Goal: Register for event/course

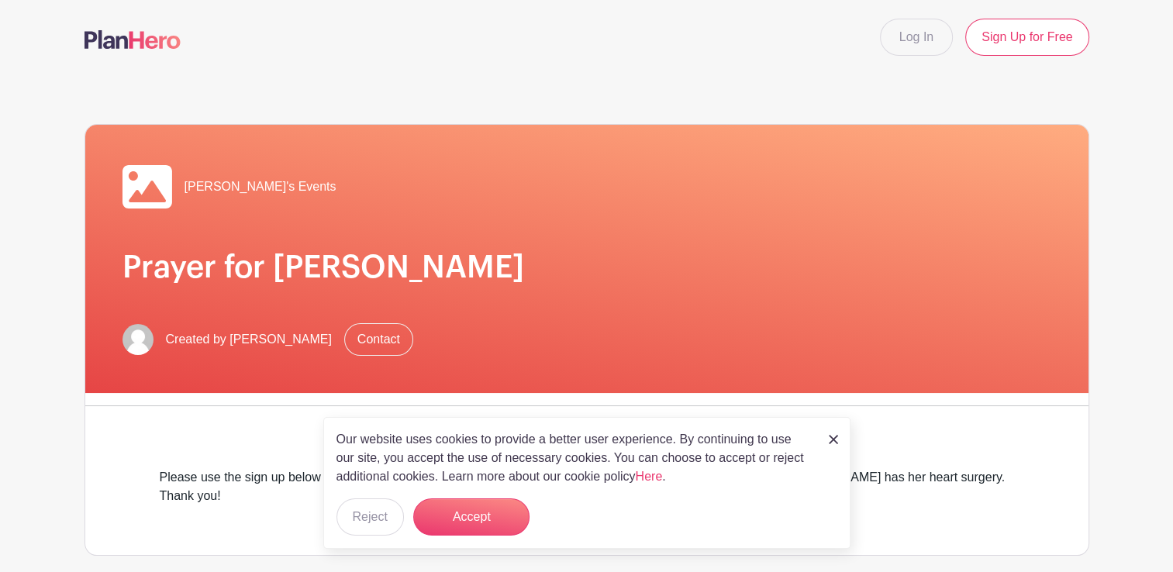
click at [833, 439] on img at bounding box center [832, 439] width 9 height 9
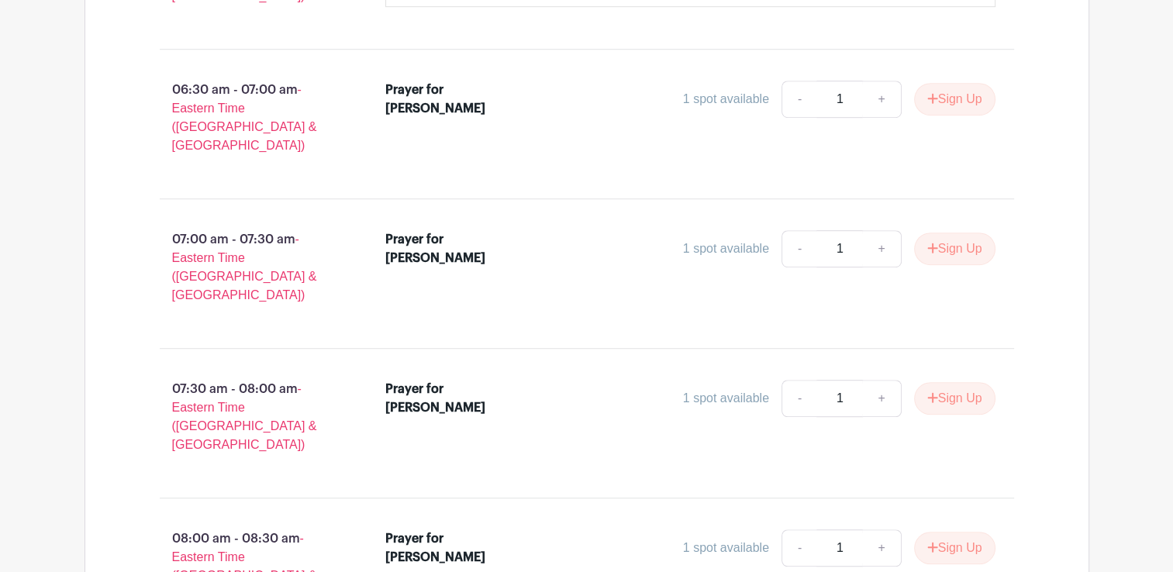
scroll to position [947, 0]
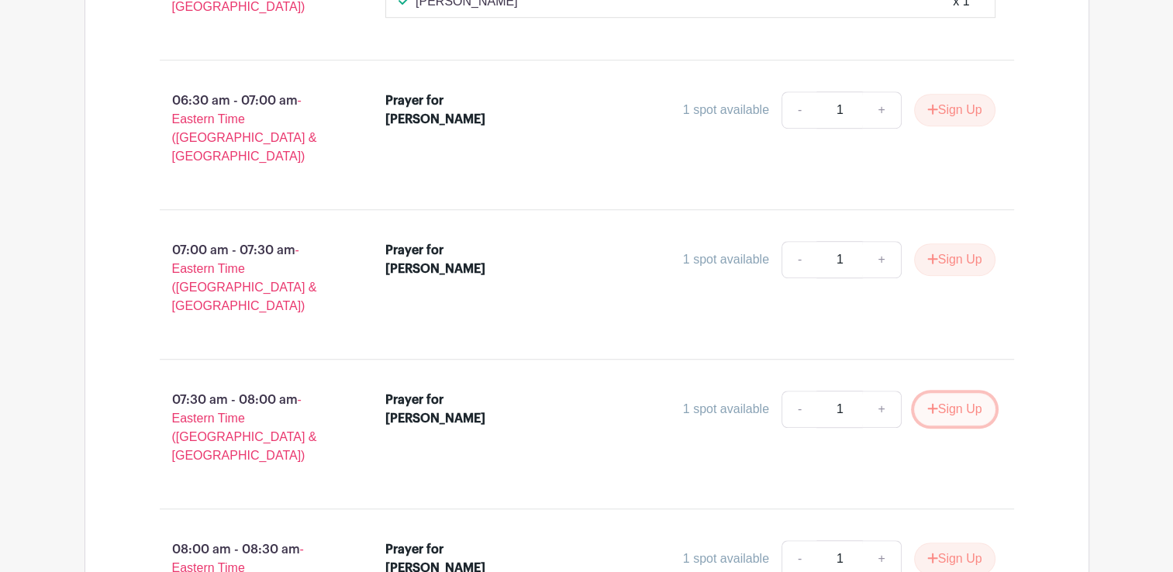
click at [936, 393] on button "Sign Up" at bounding box center [954, 409] width 81 height 33
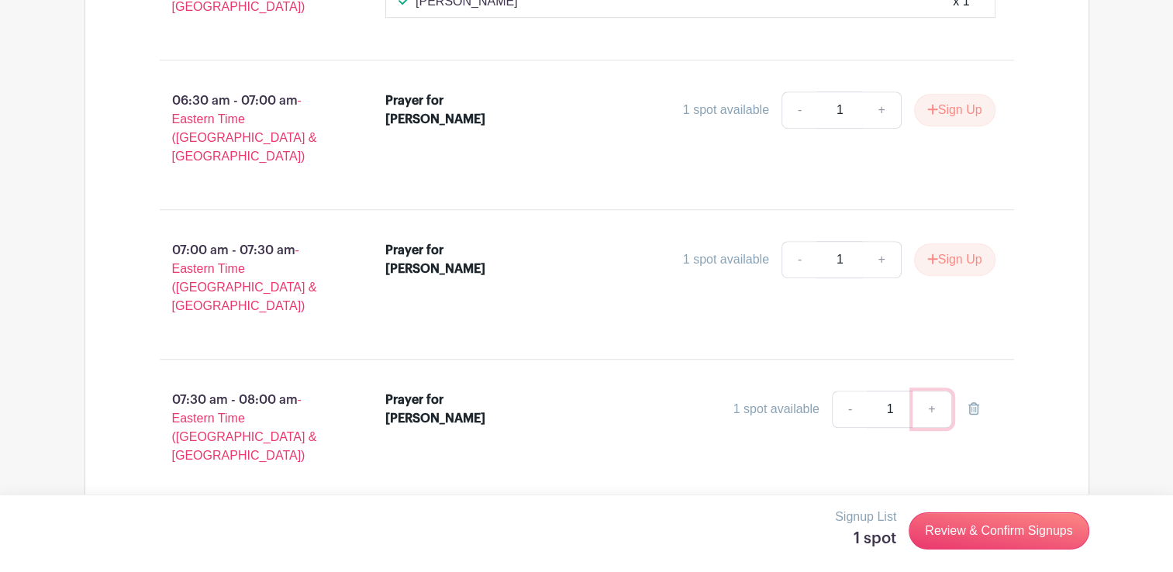
click at [932, 391] on link "+" at bounding box center [931, 409] width 39 height 37
click at [892, 391] on input "1" at bounding box center [889, 409] width 47 height 37
click at [926, 391] on link "+" at bounding box center [931, 409] width 39 height 37
click at [930, 391] on link "+" at bounding box center [931, 409] width 39 height 37
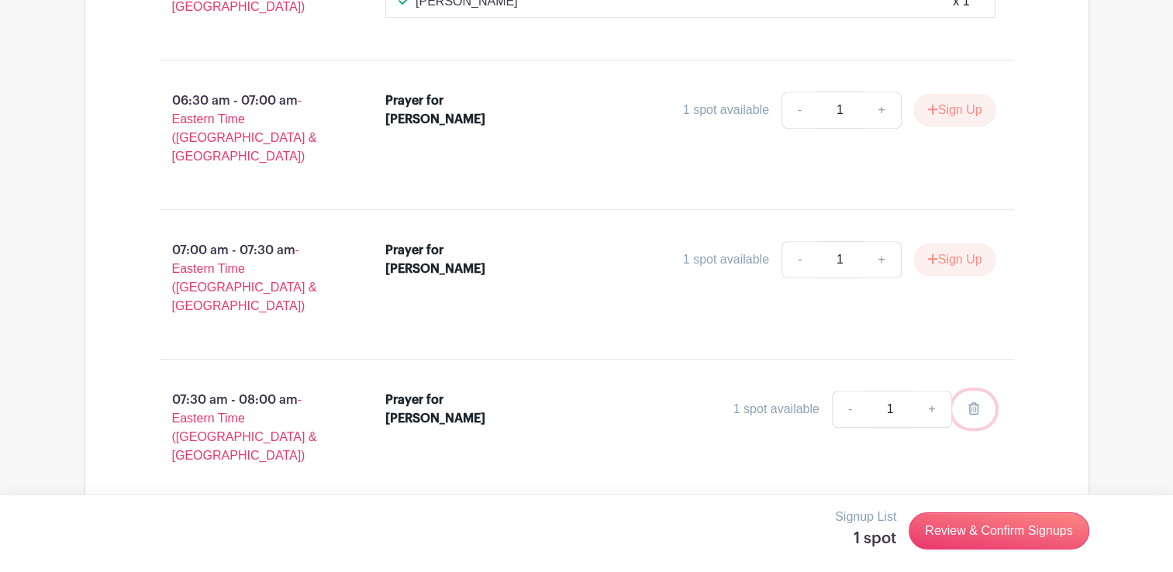
click at [970, 402] on icon at bounding box center [973, 408] width 11 height 12
click at [932, 391] on link "+" at bounding box center [931, 409] width 39 height 37
click at [851, 391] on link "-" at bounding box center [850, 409] width 36 height 37
click at [884, 391] on input "1" at bounding box center [889, 409] width 47 height 37
type input "2"
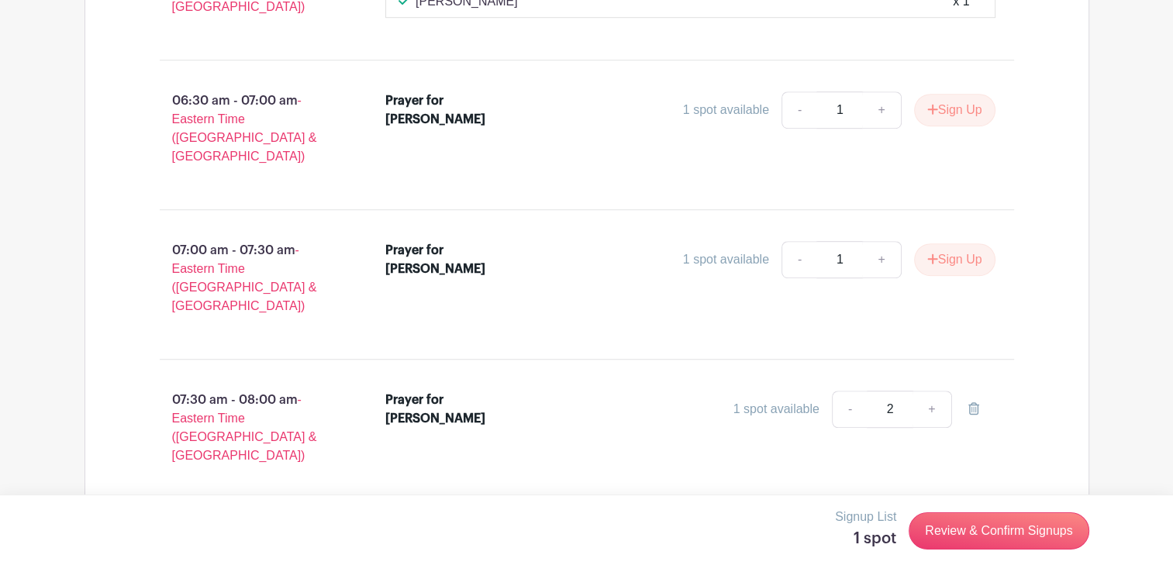
drag, startPoint x: 990, startPoint y: 526, endPoint x: 915, endPoint y: 460, distance: 100.5
click at [890, 391] on input "number" at bounding box center [889, 409] width 47 height 37
type input "1"
click at [1084, 559] on div "Signup List 1 spot Review & Confirm Signups" at bounding box center [586, 533] width 1173 height 78
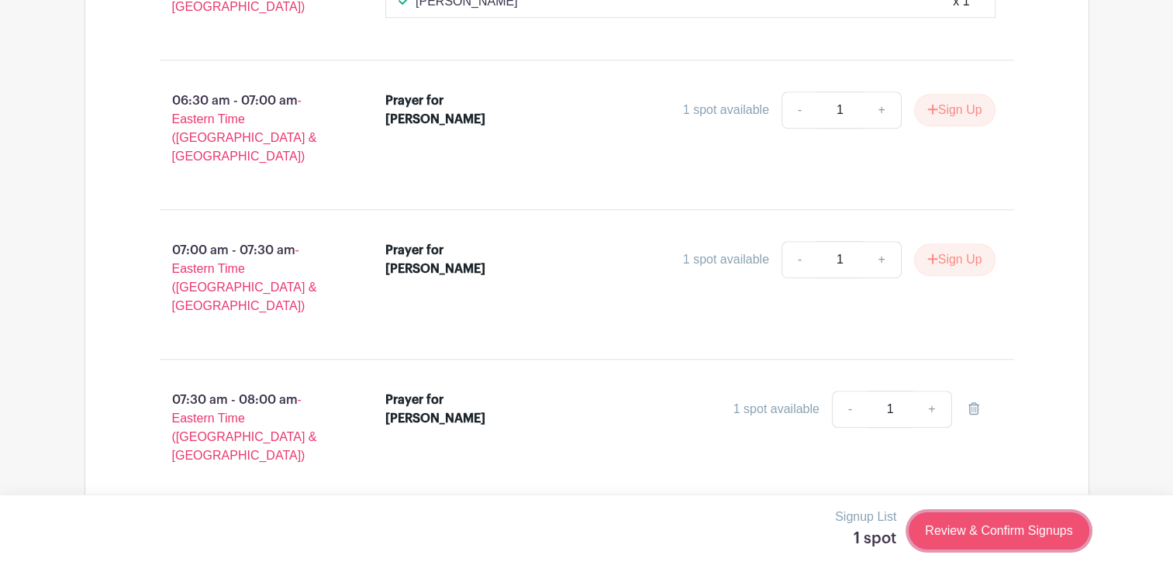
click at [1032, 530] on link "Review & Confirm Signups" at bounding box center [998, 530] width 180 height 37
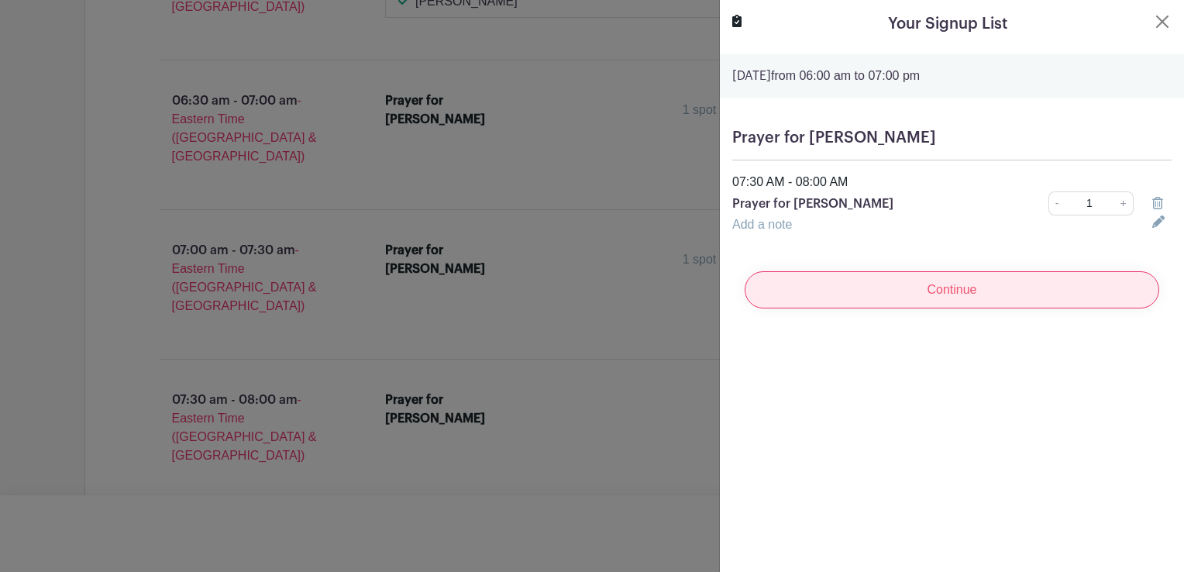
click at [786, 284] on input "Continue" at bounding box center [952, 289] width 415 height 37
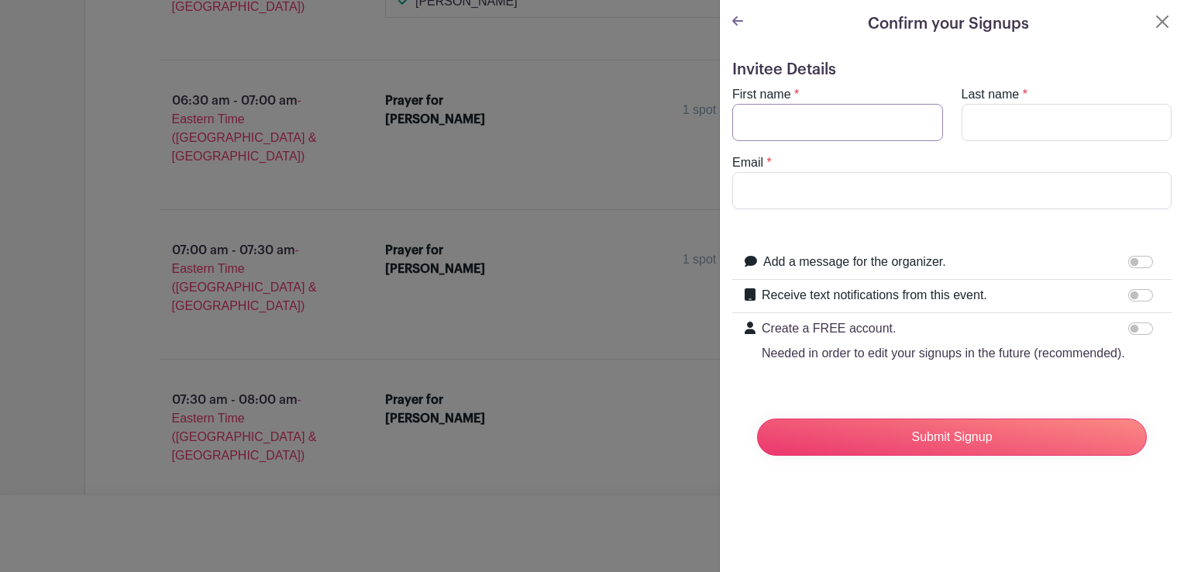
click at [750, 119] on input "First name" at bounding box center [837, 122] width 211 height 37
type input "[PERSON_NAME]"
type input "[EMAIL_ADDRESS][DOMAIN_NAME]"
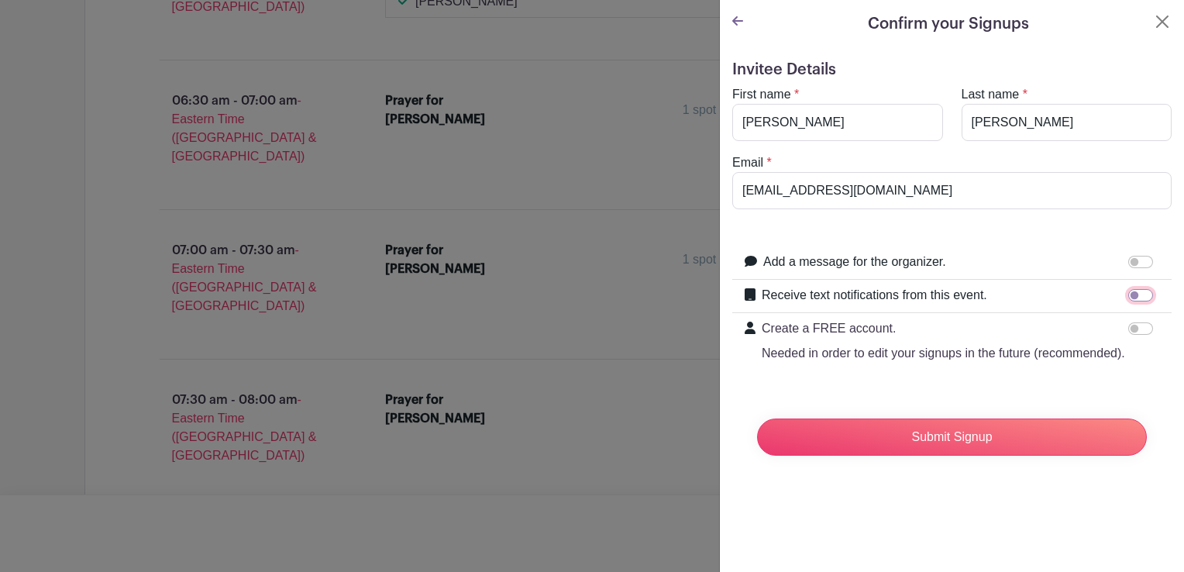
drag, startPoint x: 1122, startPoint y: 295, endPoint x: 1147, endPoint y: 291, distance: 25.2
click at [1147, 291] on div "Receive text notifications from this event. Your Phone Number +1 +1 Text messag…" at bounding box center [951, 296] width 439 height 33
click at [1137, 293] on input "Receive text notifications from this event." at bounding box center [1140, 295] width 25 height 12
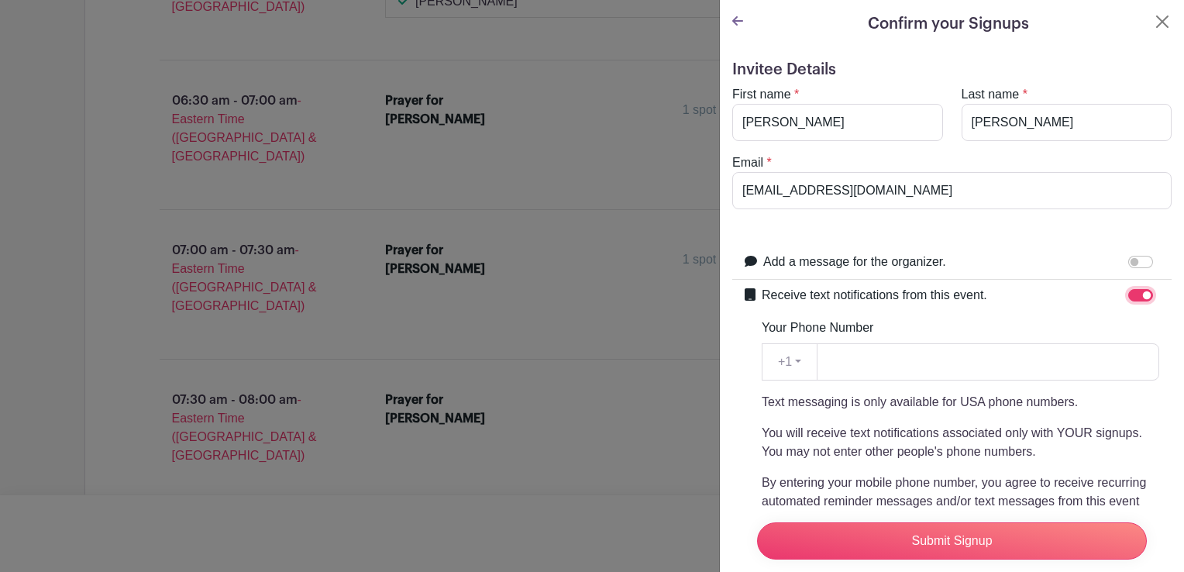
click at [1128, 295] on input "Receive text notifications from this event." at bounding box center [1140, 295] width 25 height 12
checkbox input "false"
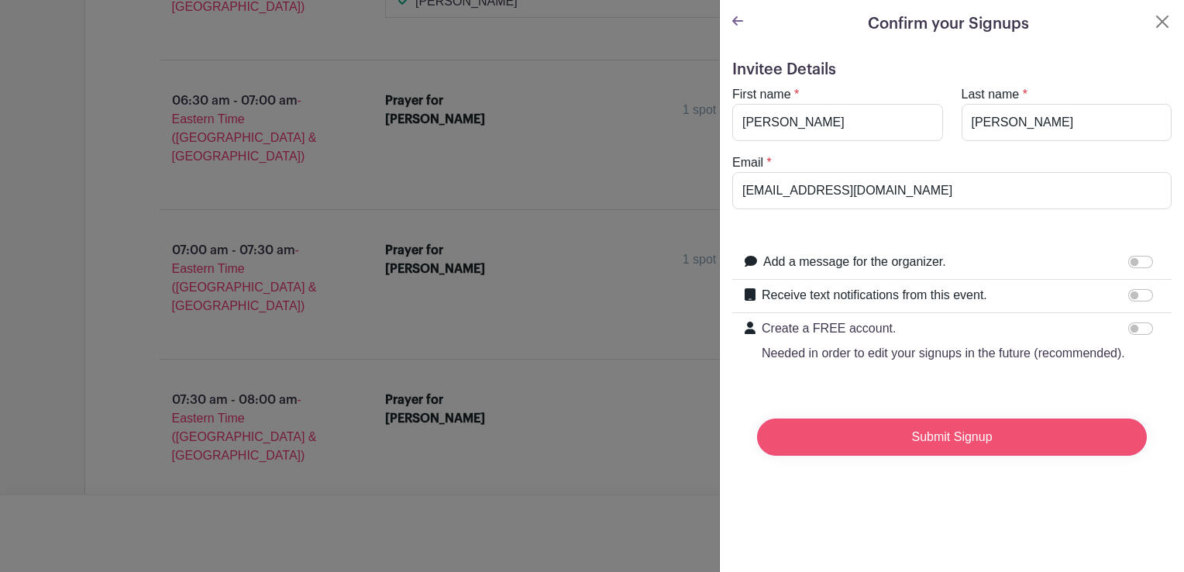
click at [961, 456] on input "Submit Signup" at bounding box center [952, 437] width 390 height 37
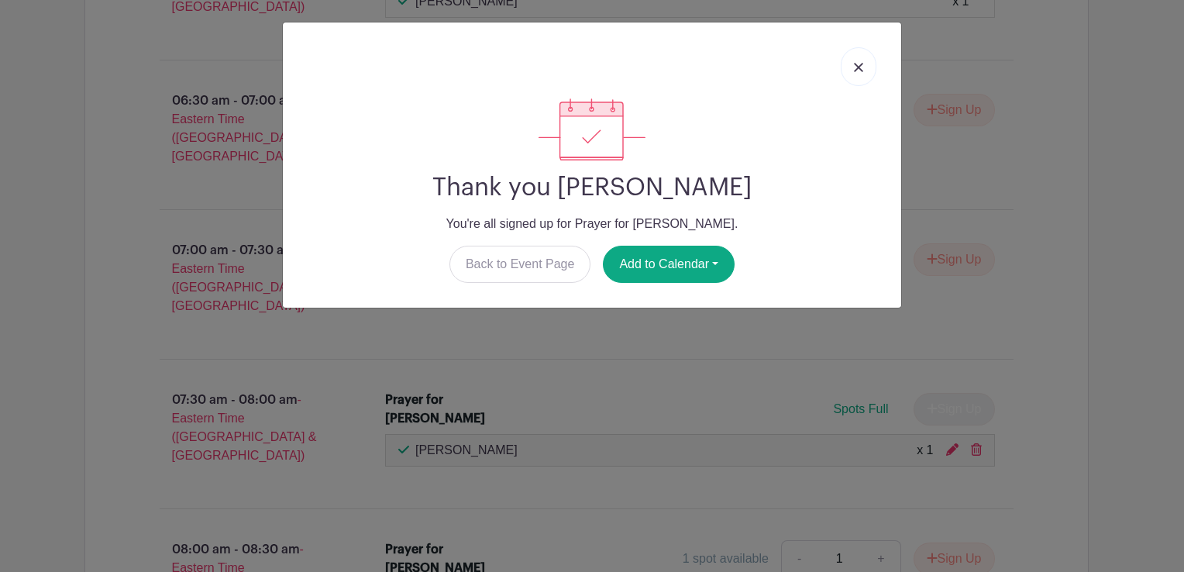
click at [853, 69] on link at bounding box center [859, 66] width 36 height 39
